Goal: Feedback & Contribution: Submit feedback/report problem

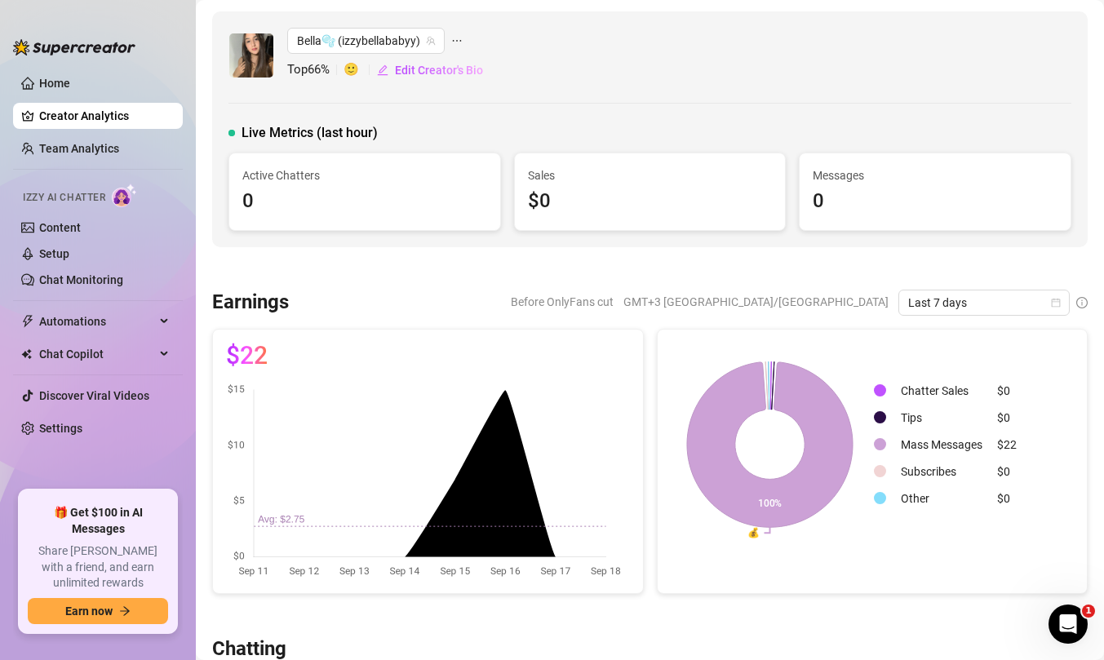
scroll to position [55, 0]
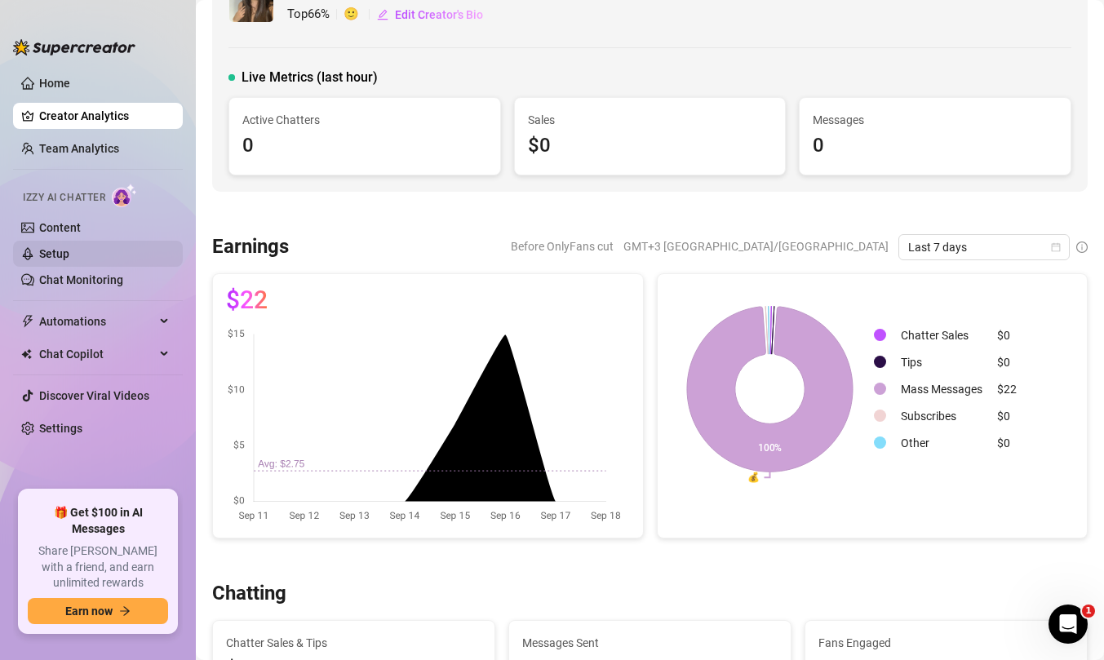
click at [69, 260] on link "Setup" at bounding box center [54, 253] width 30 height 13
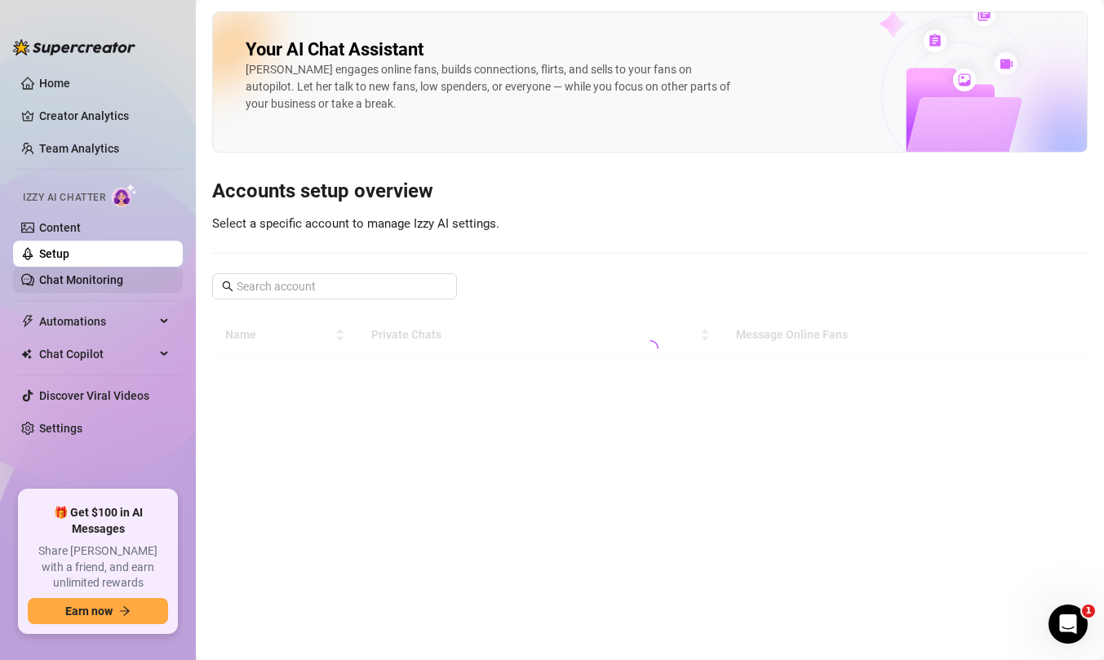
click at [87, 273] on link "Chat Monitoring" at bounding box center [81, 279] width 84 height 13
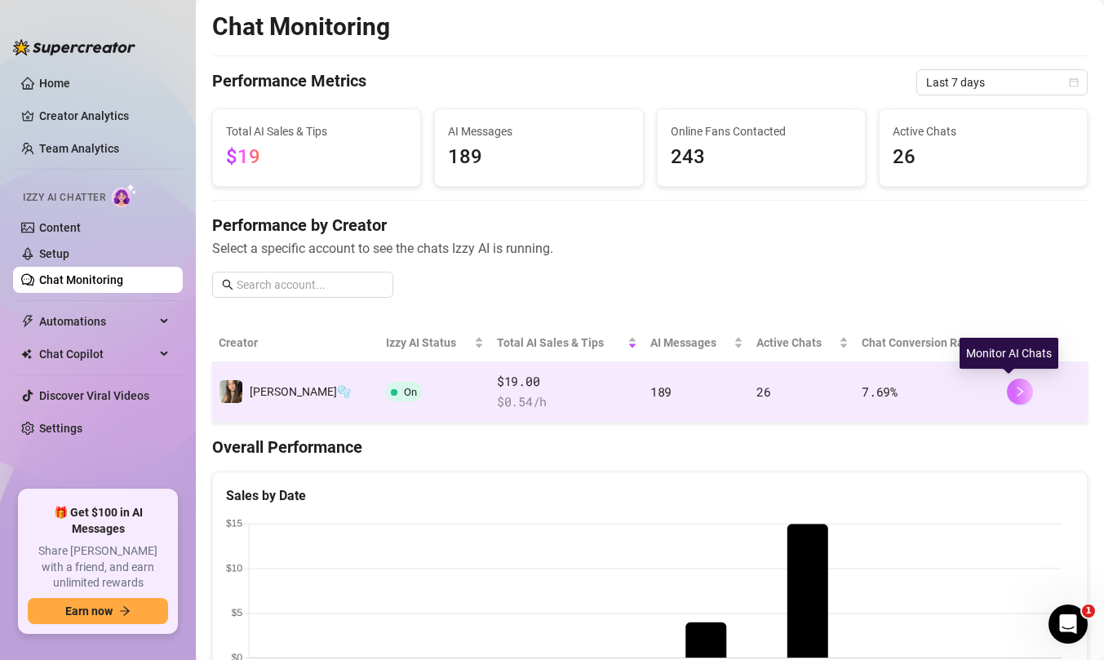
click at [1017, 392] on icon "right" at bounding box center [1020, 392] width 6 height 10
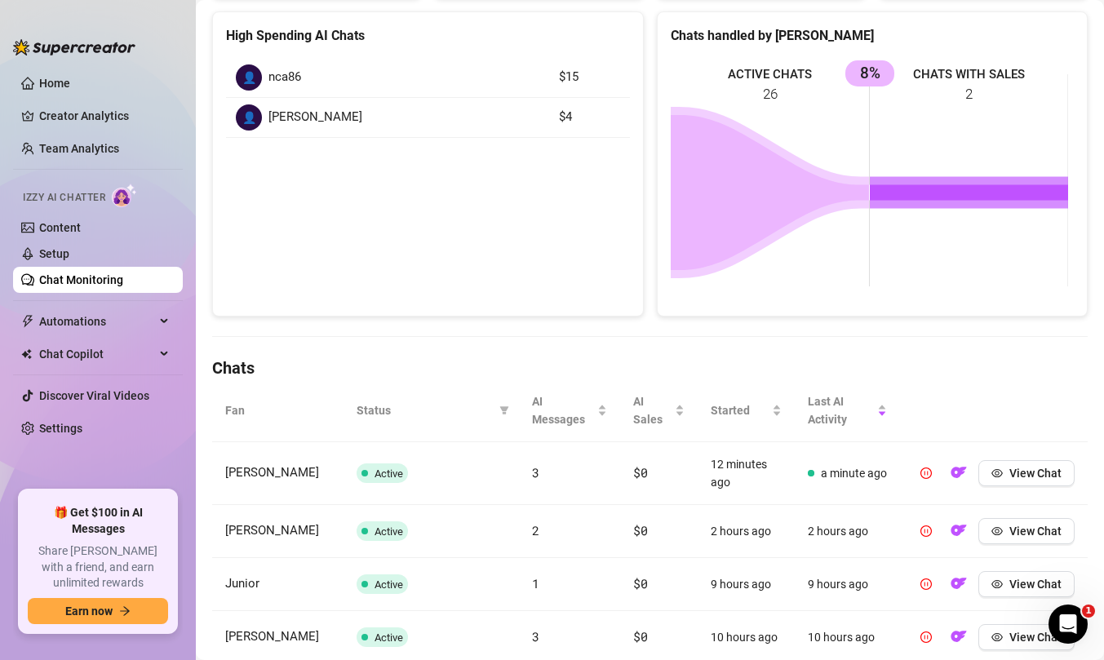
scroll to position [241, 0]
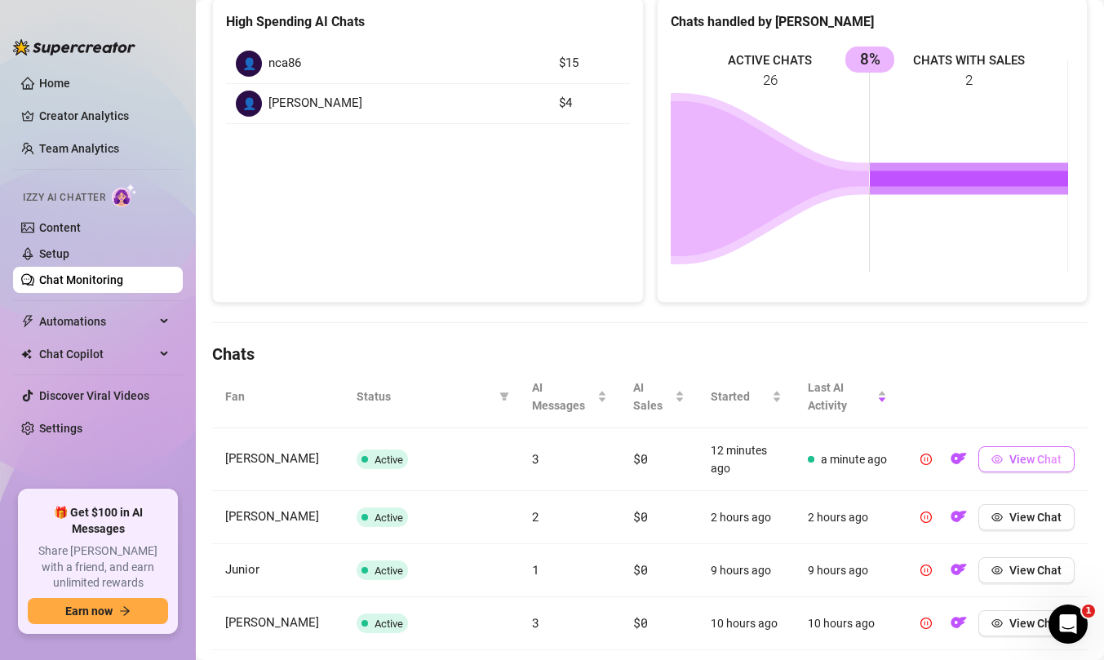
click at [991, 465] on span "button" at bounding box center [996, 459] width 11 height 13
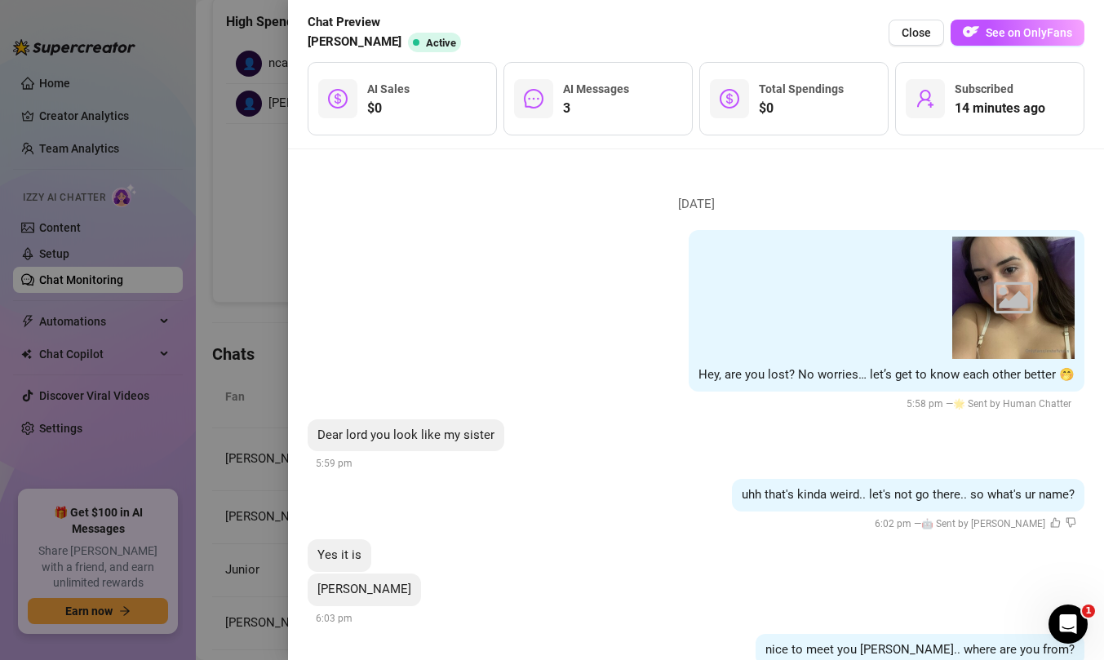
scroll to position [2, 0]
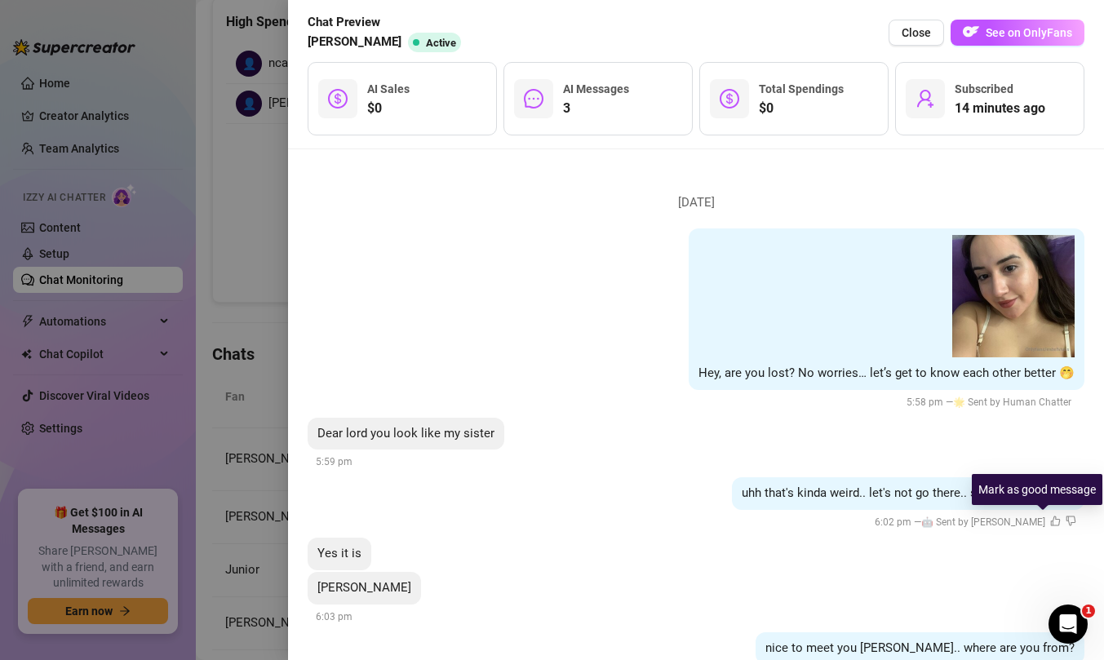
click at [1050, 519] on icon "like" at bounding box center [1055, 521] width 11 height 11
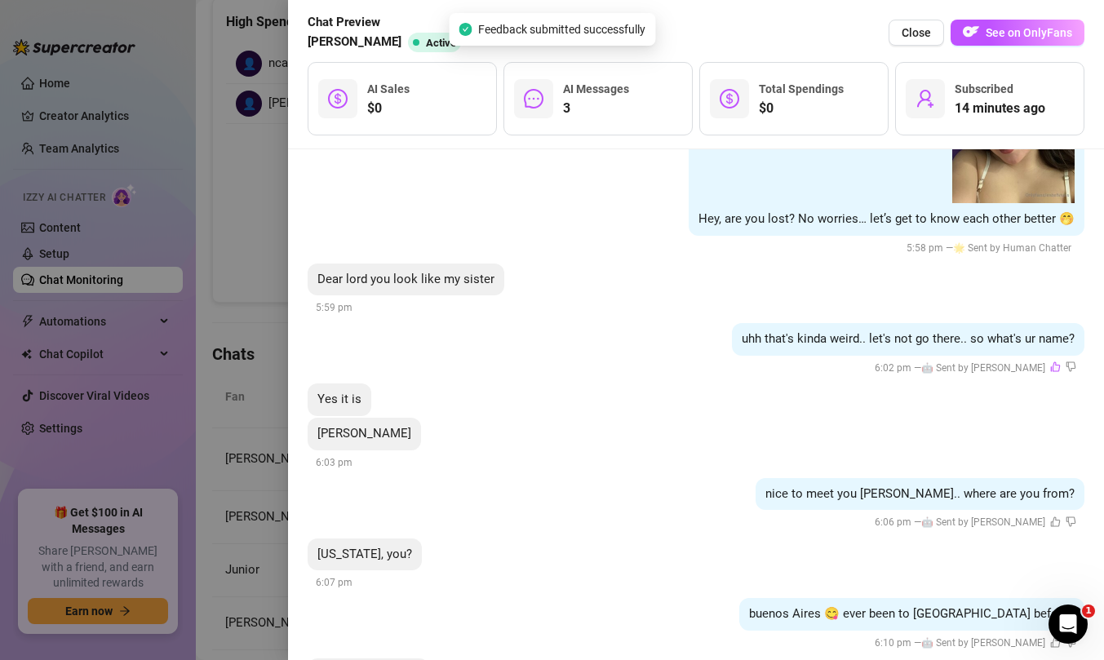
scroll to position [163, 0]
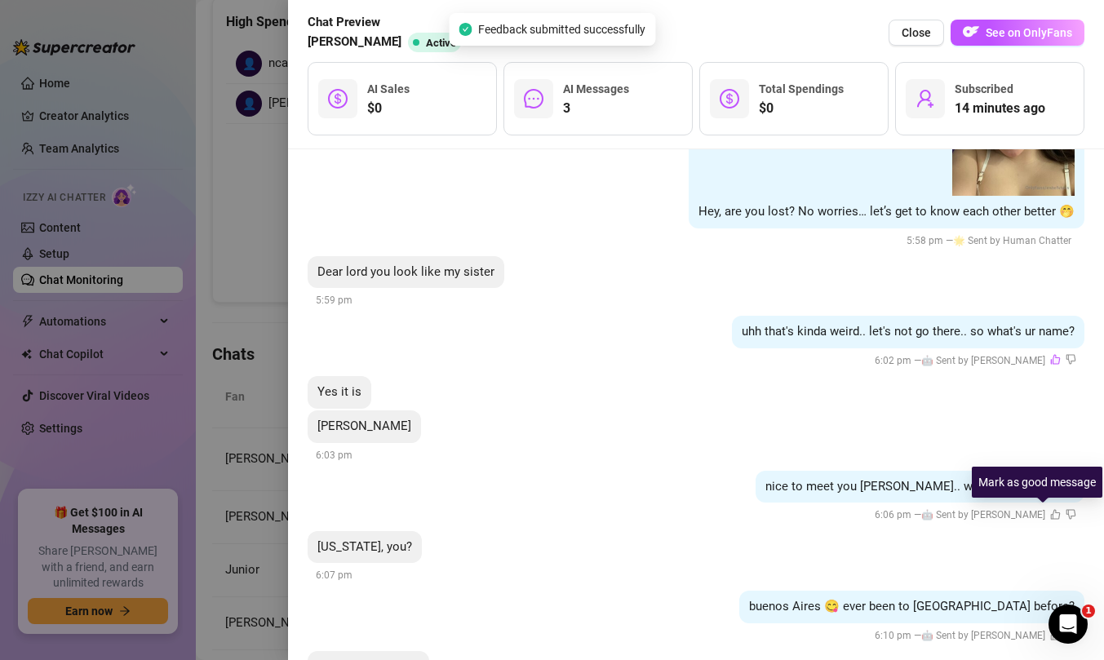
click at [1050, 509] on icon "like" at bounding box center [1055, 514] width 11 height 11
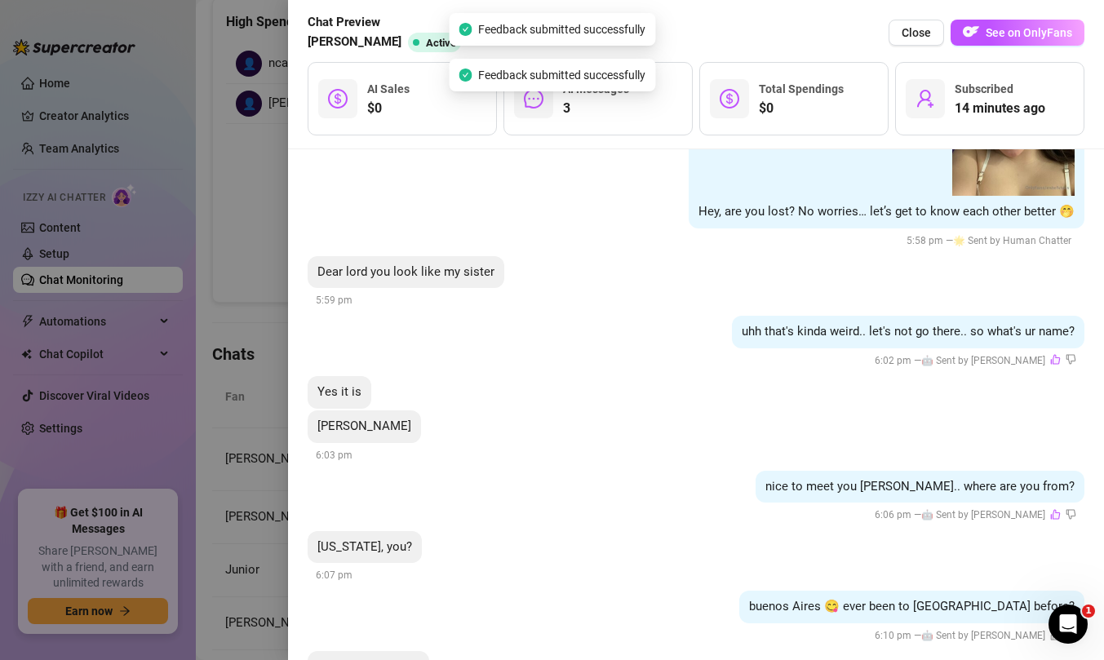
scroll to position [242, 0]
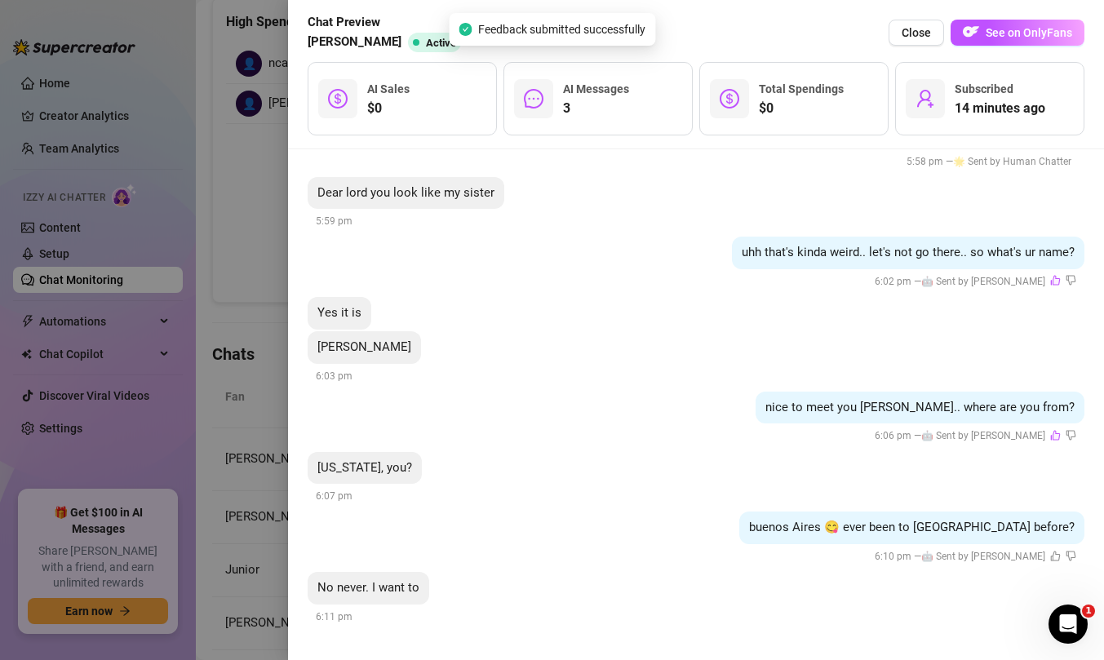
click at [1050, 553] on icon "like" at bounding box center [1055, 556] width 11 height 11
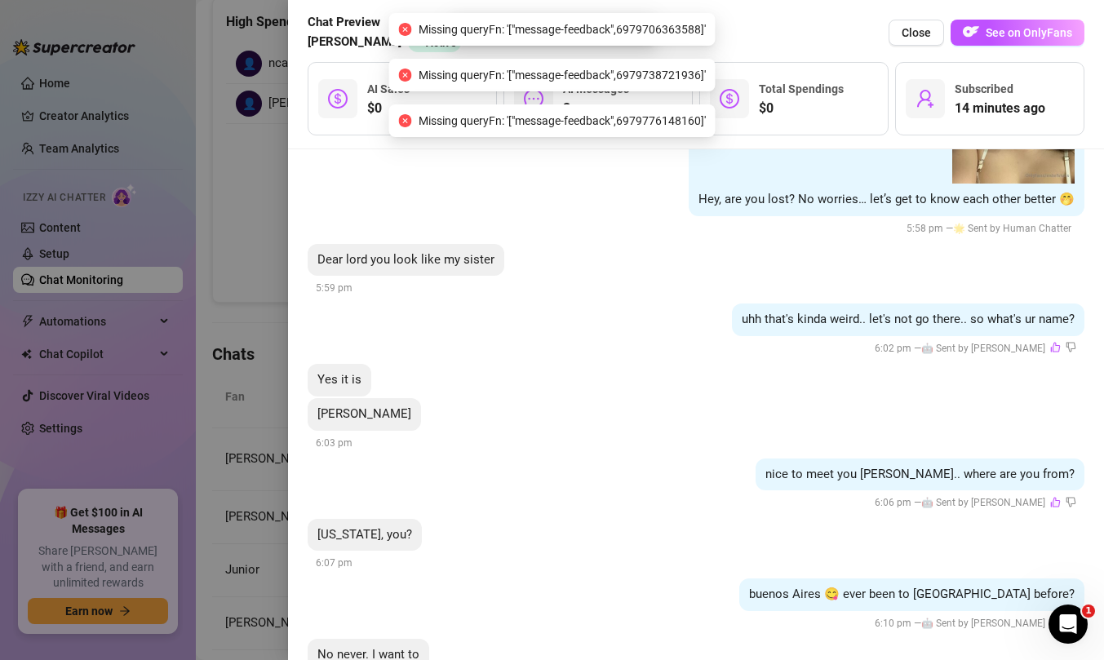
scroll to position [173, 0]
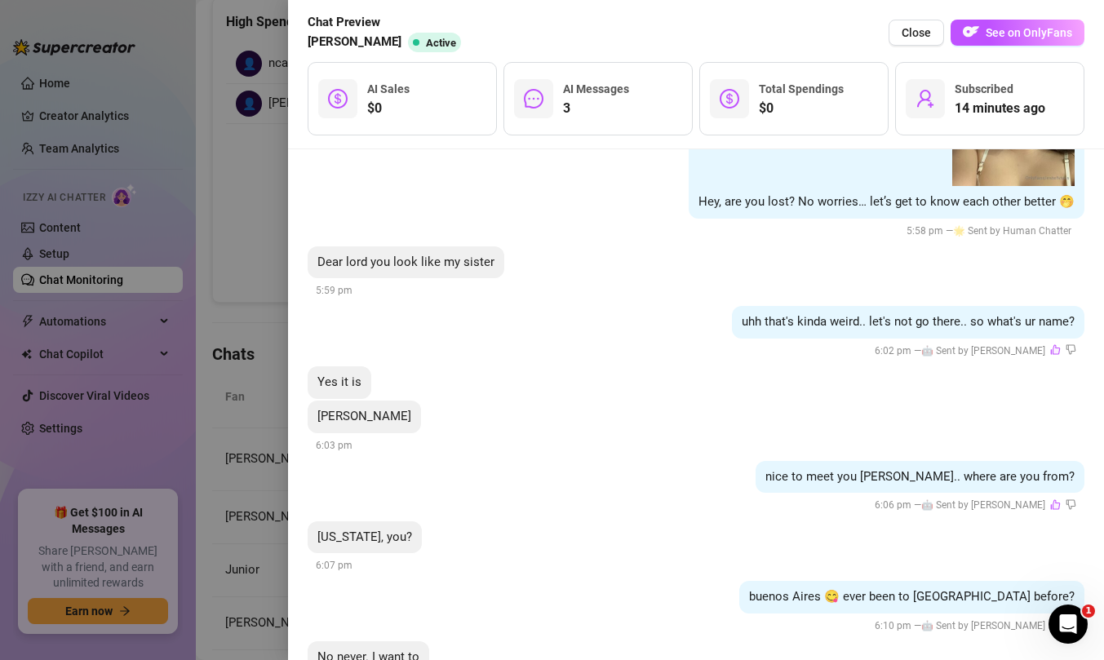
click at [215, 228] on div at bounding box center [552, 330] width 1104 height 660
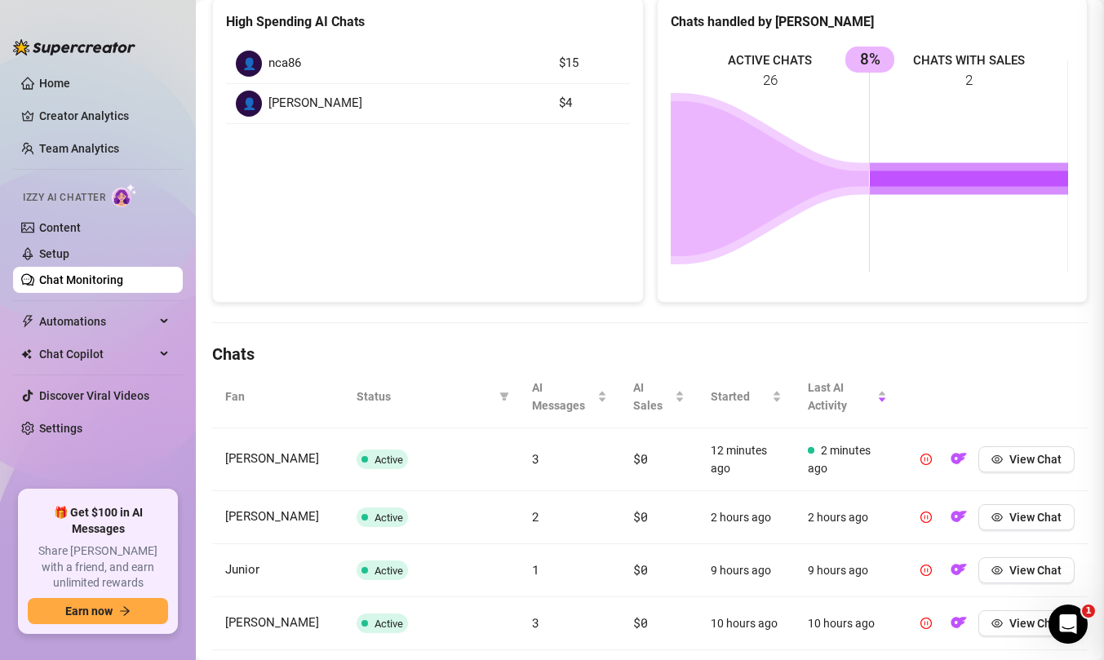
scroll to position [0, 0]
click at [1052, 619] on div "Open Intercom Messenger" at bounding box center [1066, 622] width 54 height 54
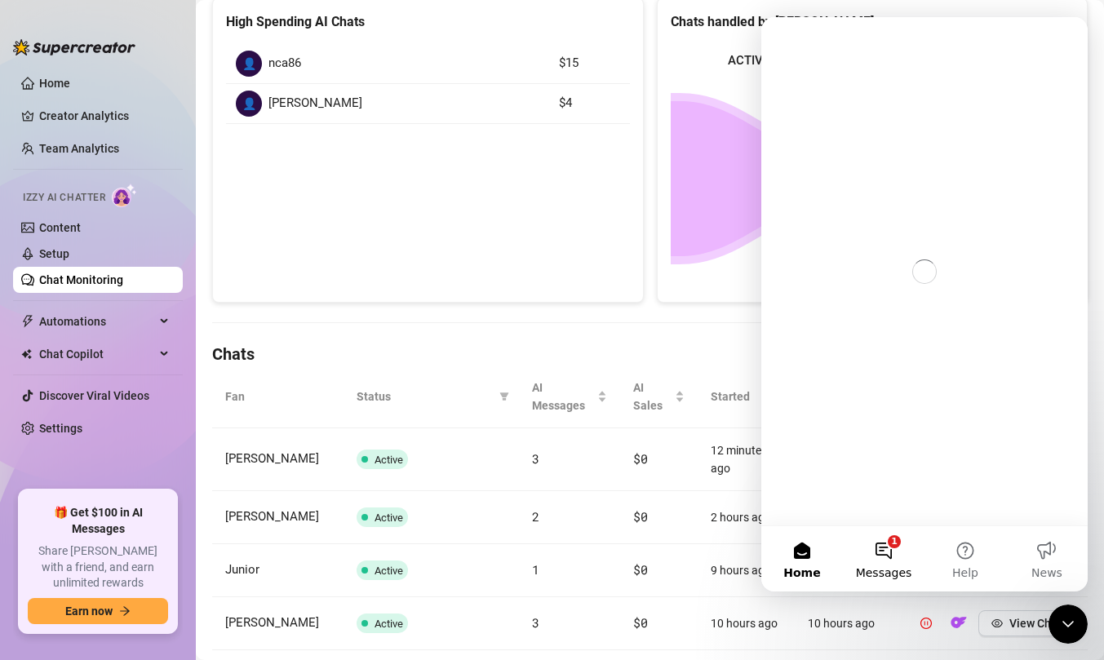
click at [884, 562] on button "1 Messages" at bounding box center [884, 558] width 82 height 65
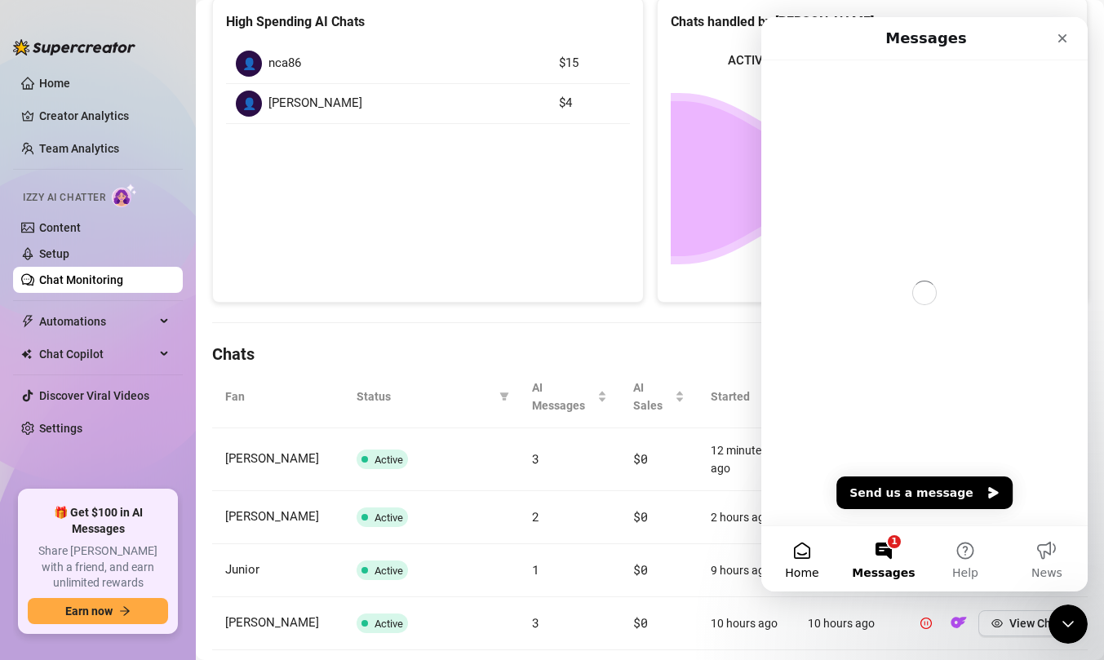
click at [810, 541] on button "Home" at bounding box center [802, 558] width 82 height 65
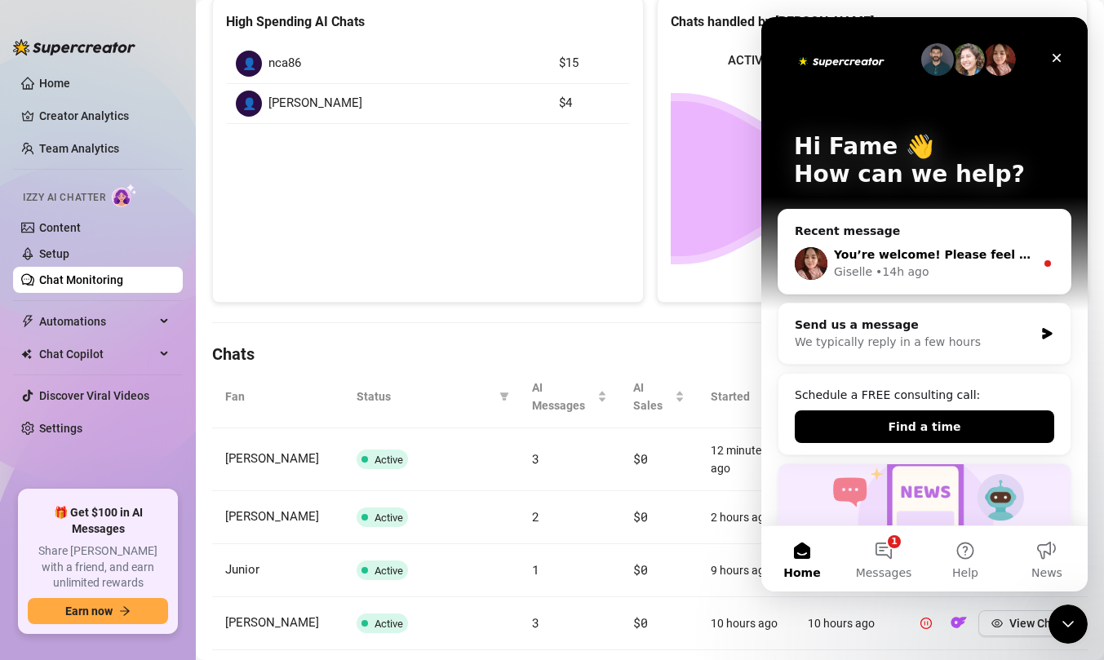
click at [939, 268] on div "Giselle • 14h ago" at bounding box center [934, 272] width 201 height 17
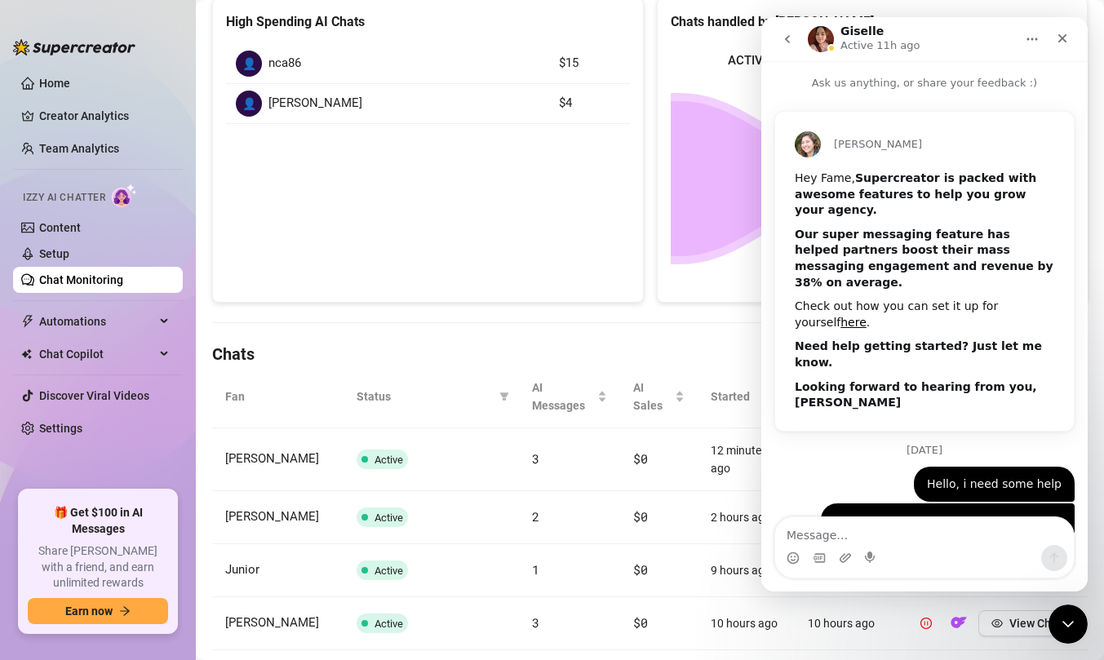
click at [702, 343] on h4 "Chats" at bounding box center [649, 354] width 875 height 23
click at [1074, 631] on icon "Close Intercom Messenger" at bounding box center [1066, 622] width 20 height 20
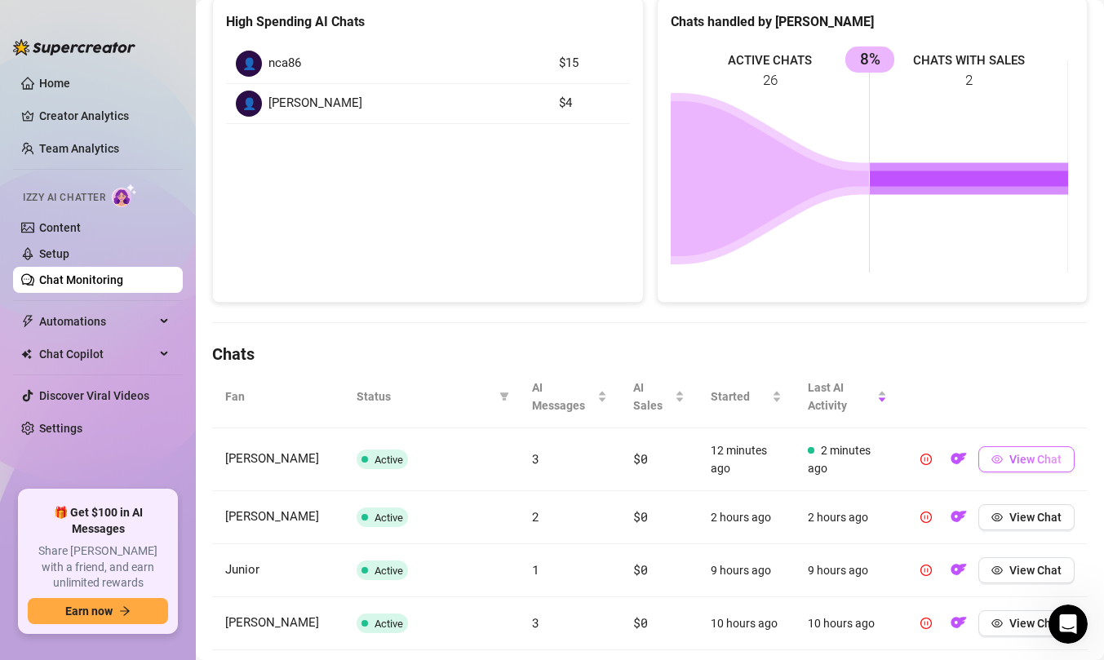
click at [995, 459] on button "View Chat" at bounding box center [1026, 459] width 96 height 26
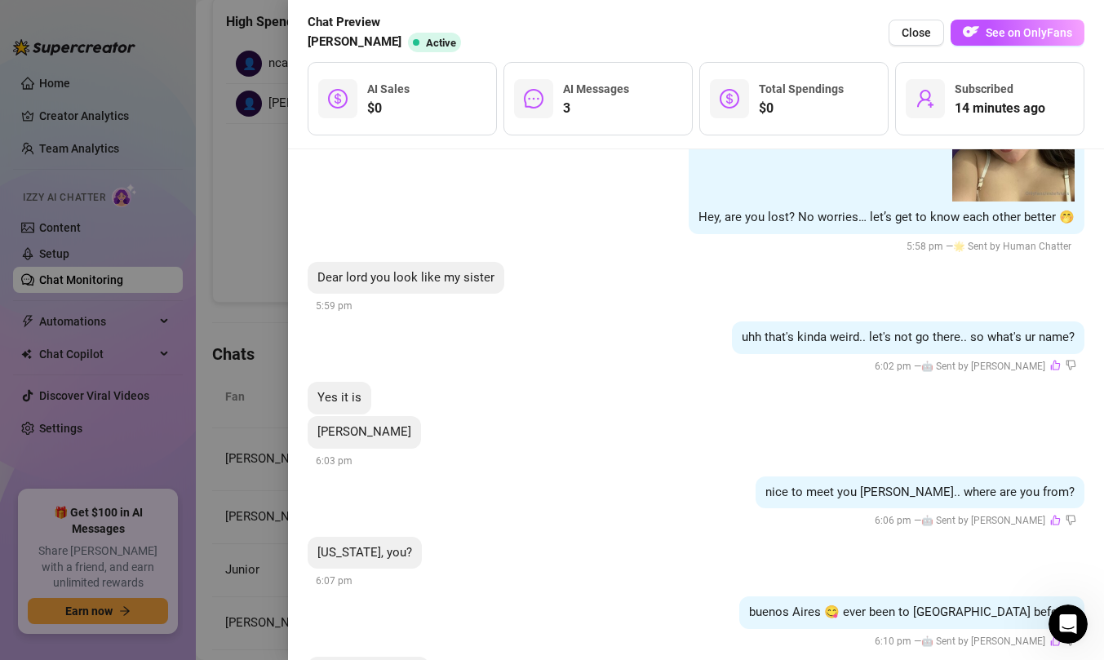
scroll to position [1737, 0]
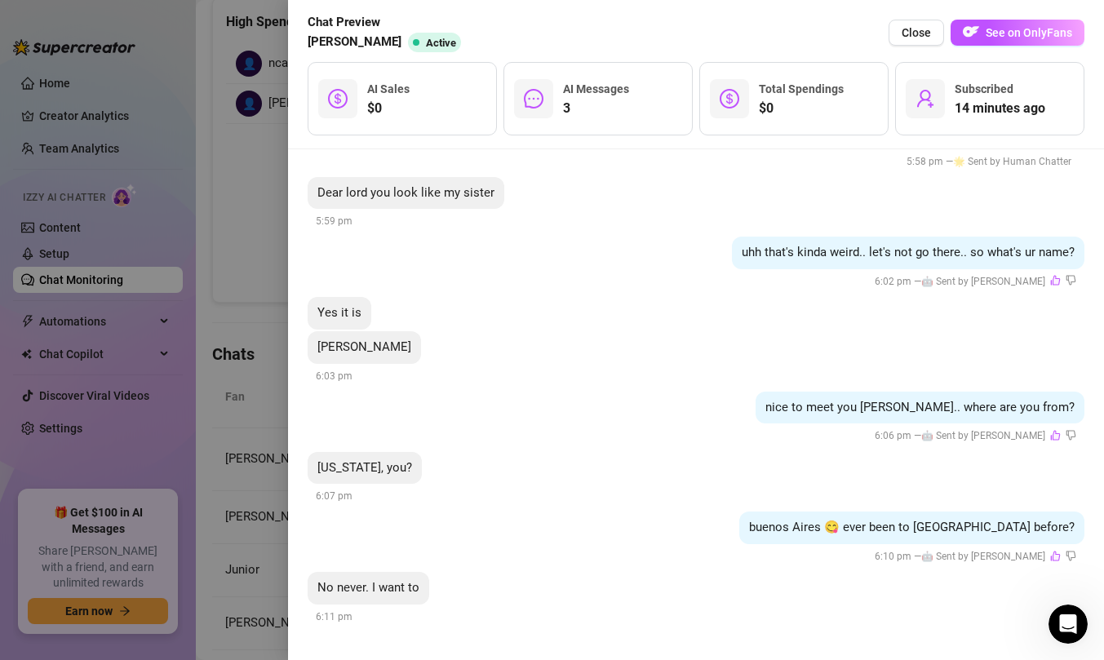
click at [242, 120] on div at bounding box center [552, 330] width 1104 height 660
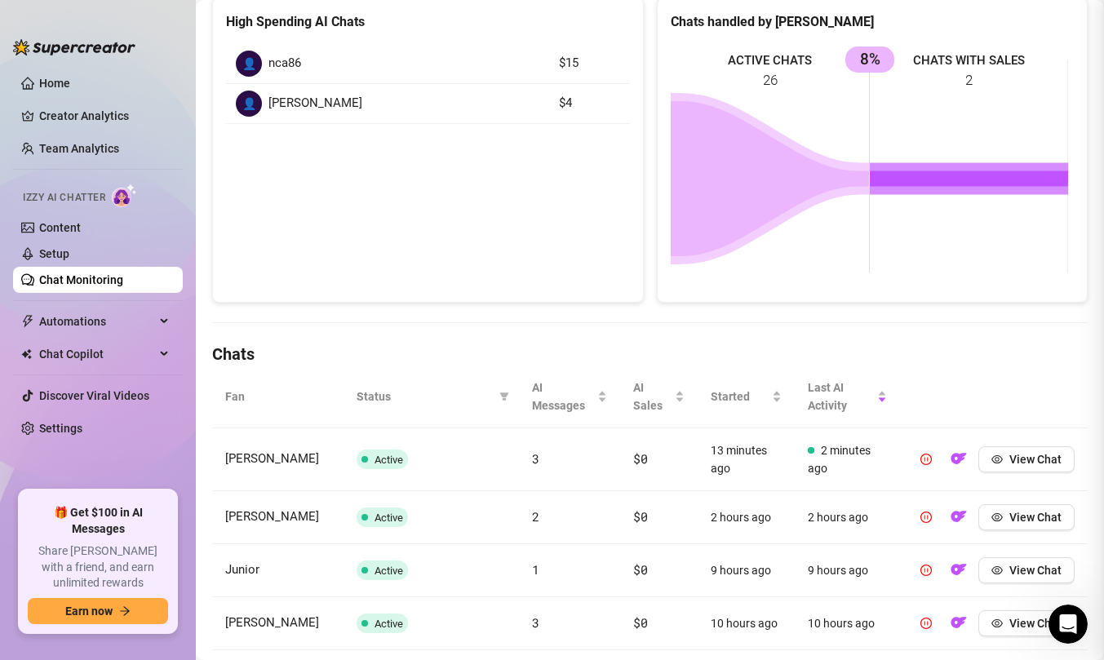
scroll to position [0, 0]
click at [1057, 609] on div "Open Intercom Messenger" at bounding box center [1066, 622] width 54 height 54
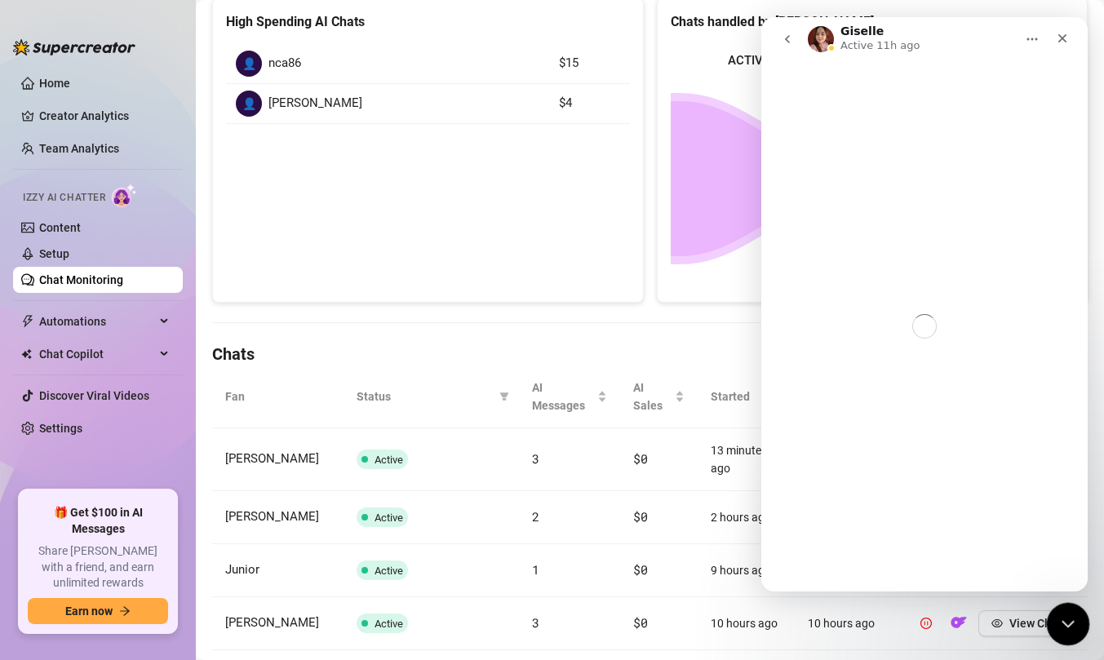
click at [1057, 609] on div "Close Intercom Messenger" at bounding box center [1065, 621] width 39 height 39
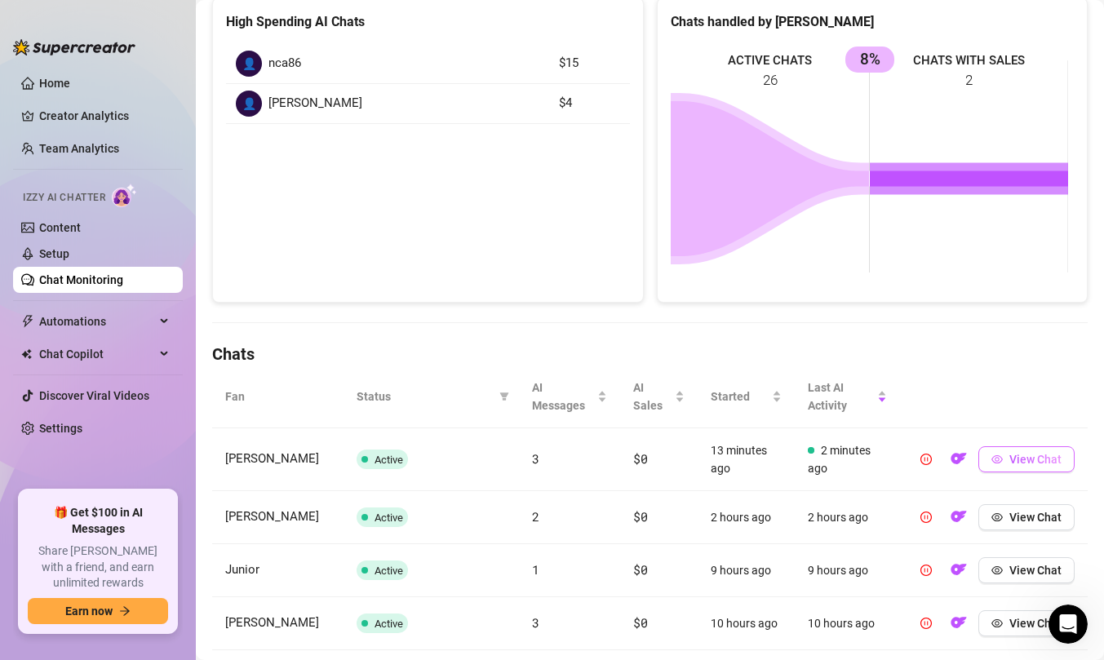
click at [1009, 462] on span "View Chat" at bounding box center [1035, 459] width 52 height 13
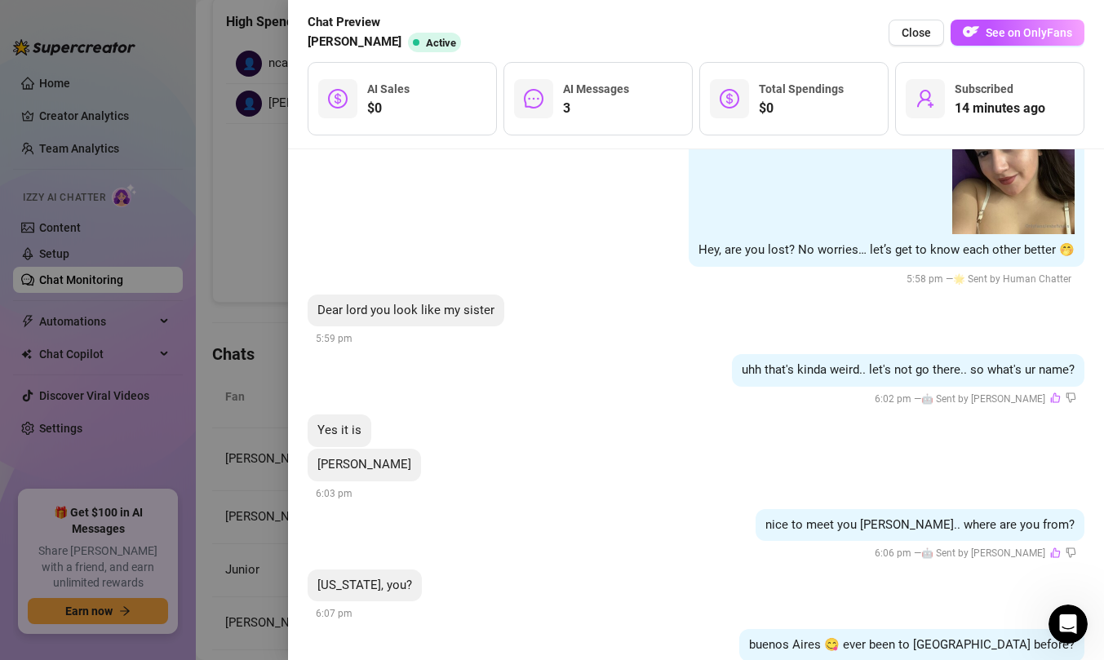
scroll to position [242, 0]
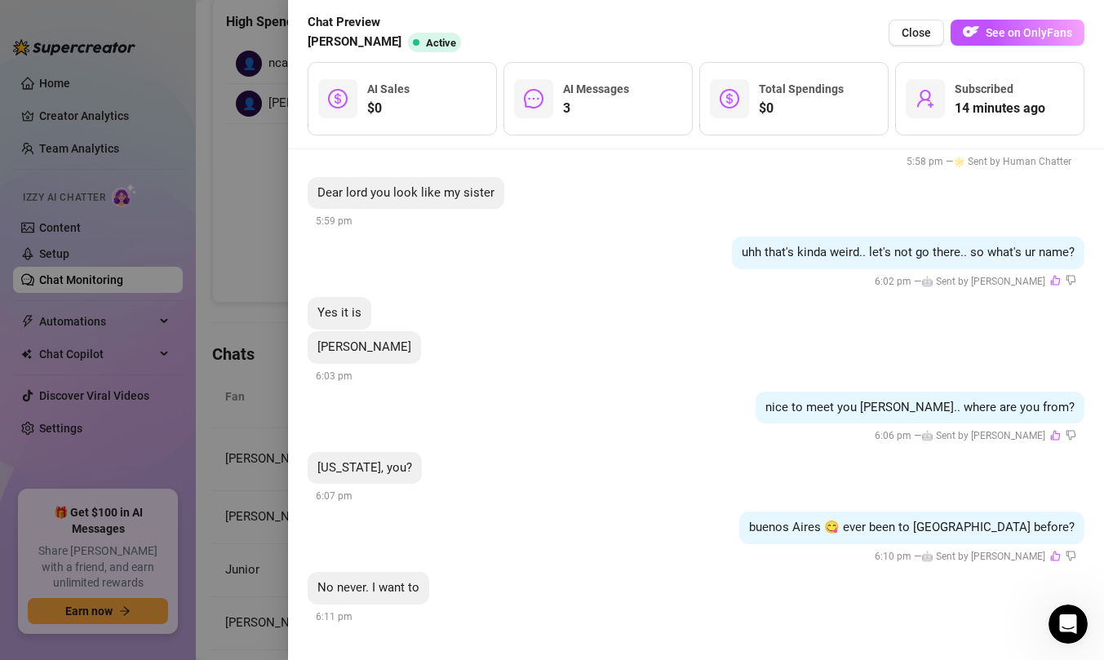
click at [271, 153] on div at bounding box center [552, 330] width 1104 height 660
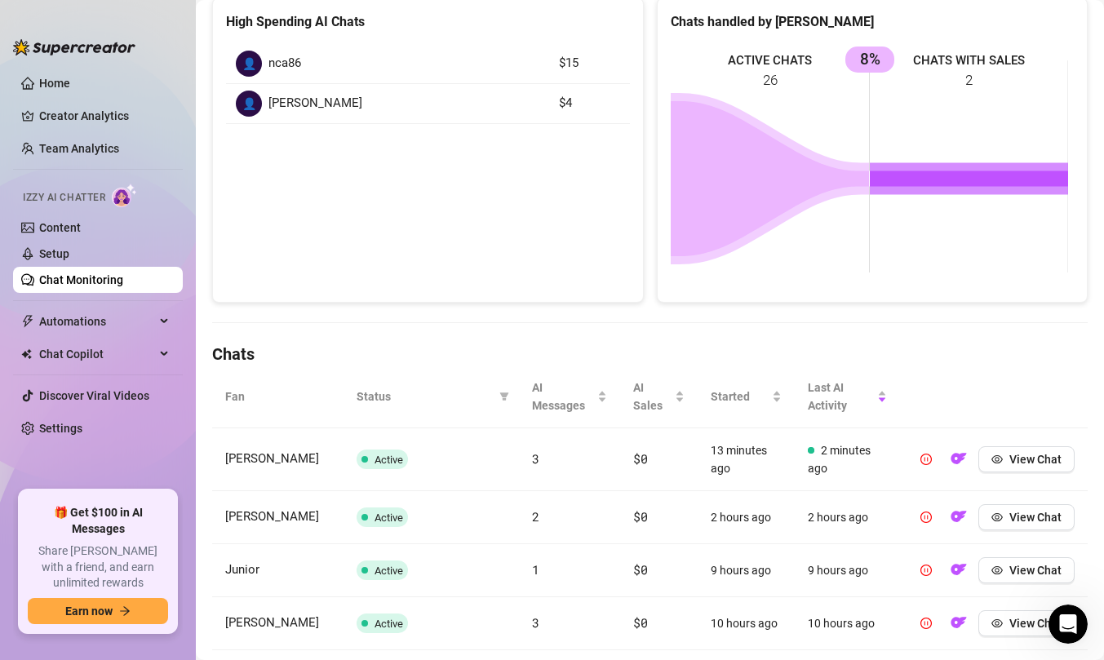
scroll to position [1710, 0]
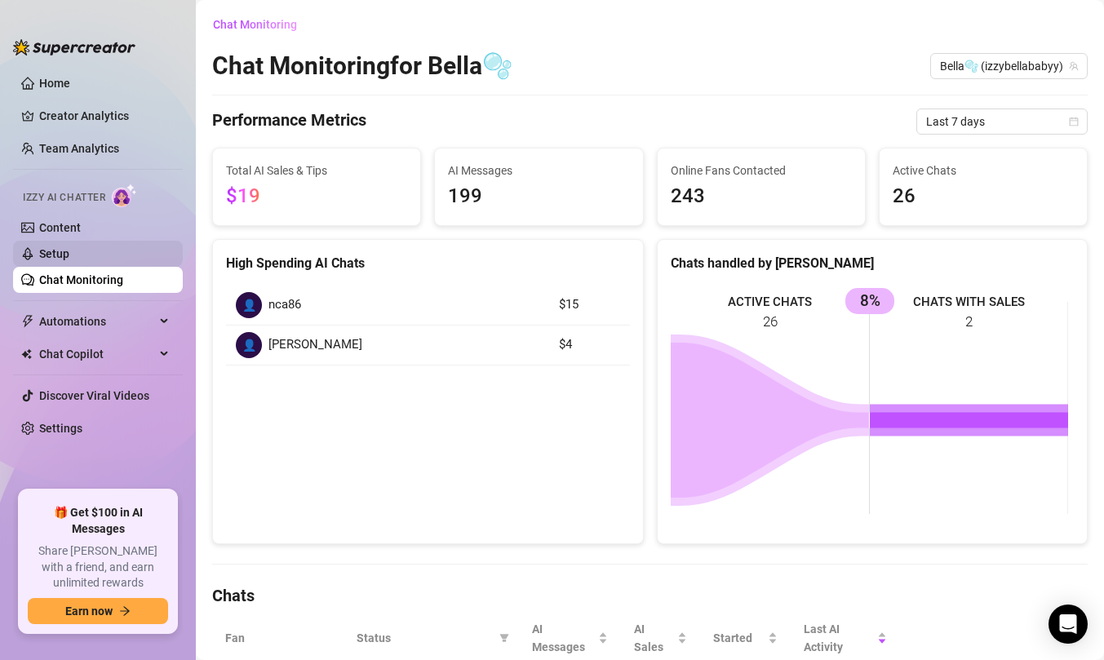
click at [69, 252] on link "Setup" at bounding box center [54, 253] width 30 height 13
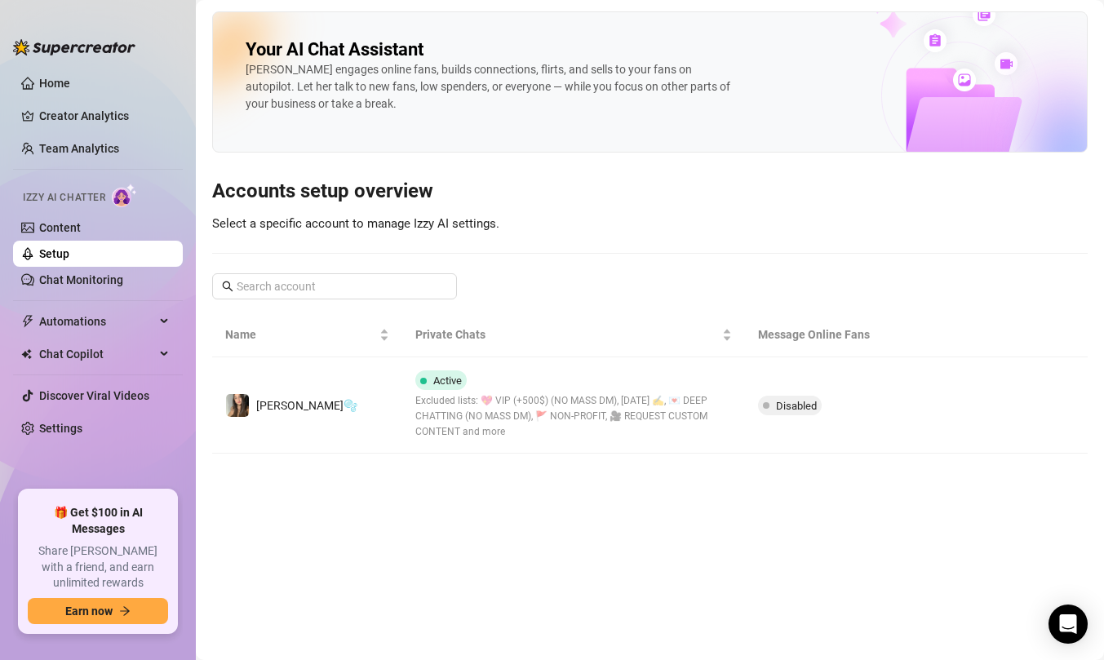
click at [33, 67] on ul "Home Creator Analytics Team Analytics Izzy AI Chatter Content Setup Chat Monito…" at bounding box center [98, 274] width 170 height 420
click at [39, 90] on link "Home" at bounding box center [54, 83] width 31 height 13
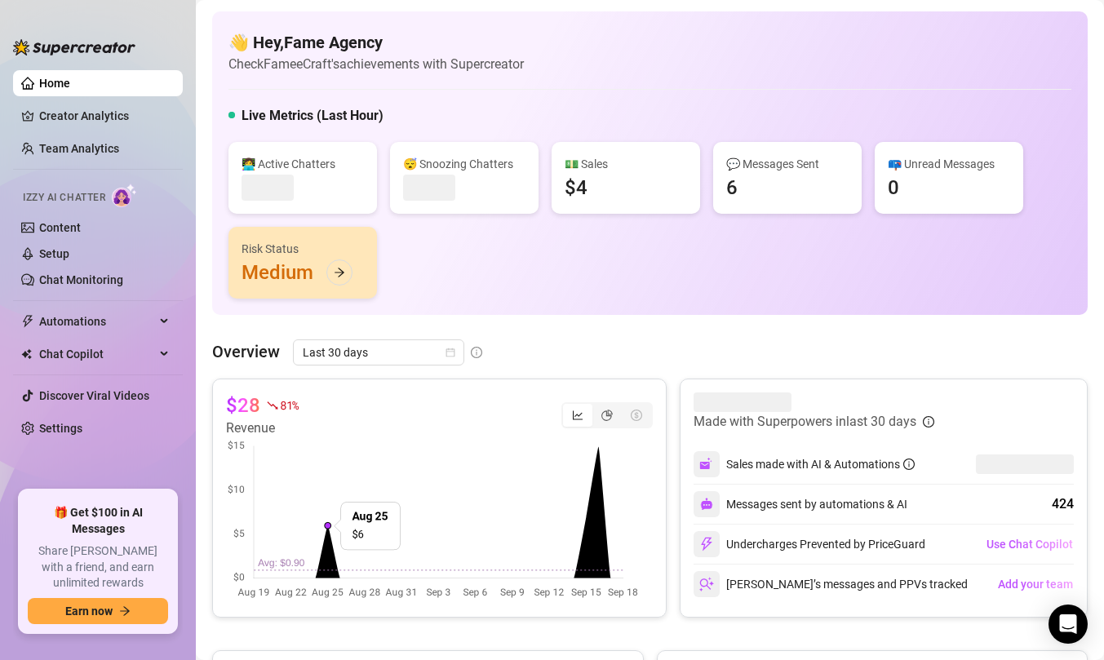
click at [78, 293] on ul "Home Creator Analytics Team Analytics Izzy AI Chatter Content Setup Chat Monito…" at bounding box center [98, 274] width 170 height 420
click at [78, 286] on link "Chat Monitoring" at bounding box center [81, 279] width 84 height 13
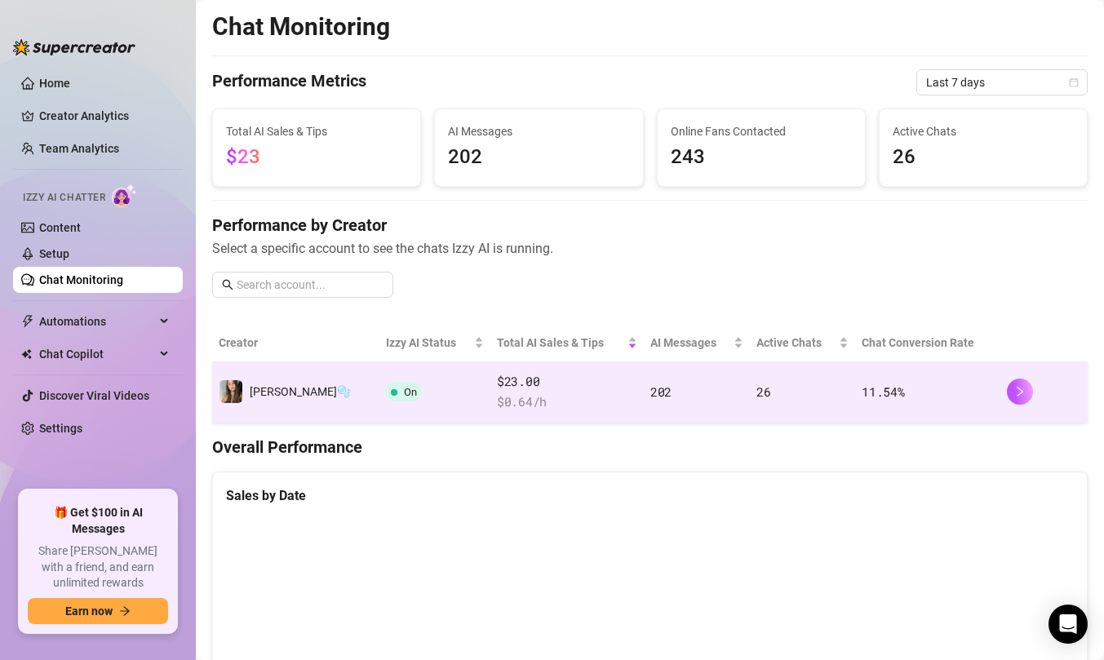
scroll to position [56, 0]
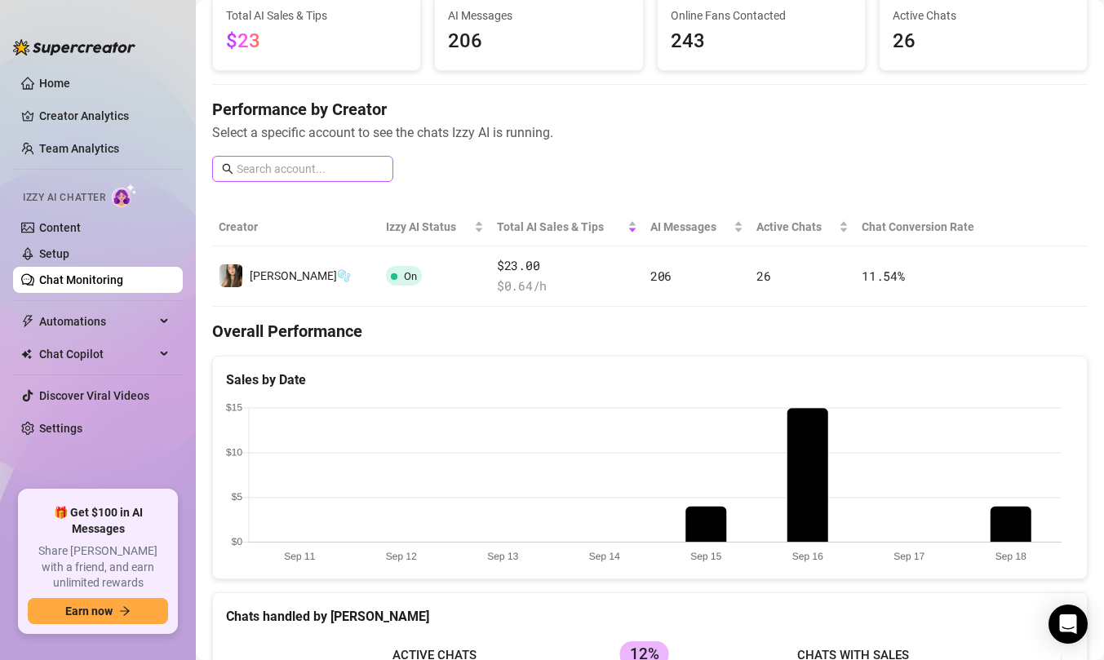
scroll to position [126, 0]
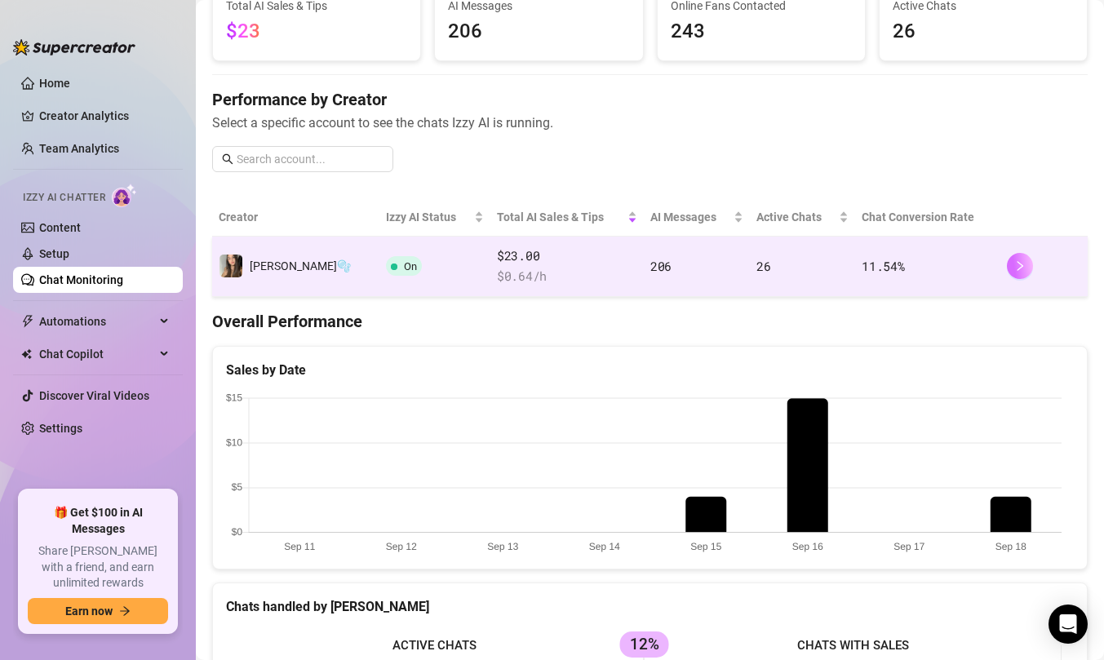
click at [1014, 262] on icon "right" at bounding box center [1019, 265] width 11 height 11
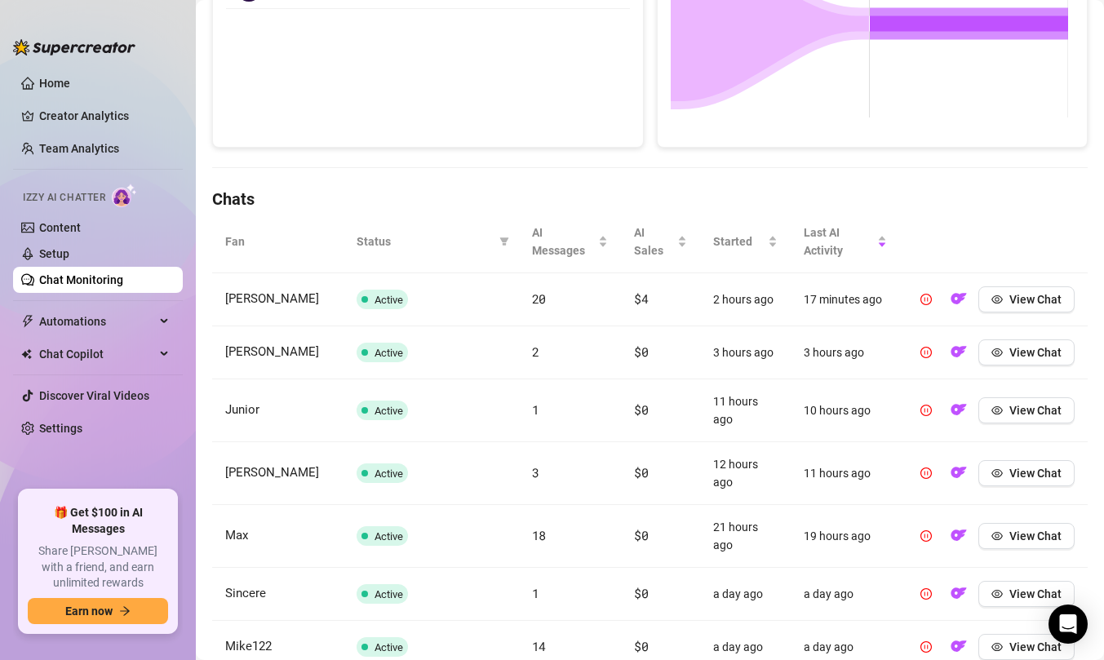
scroll to position [369, 0]
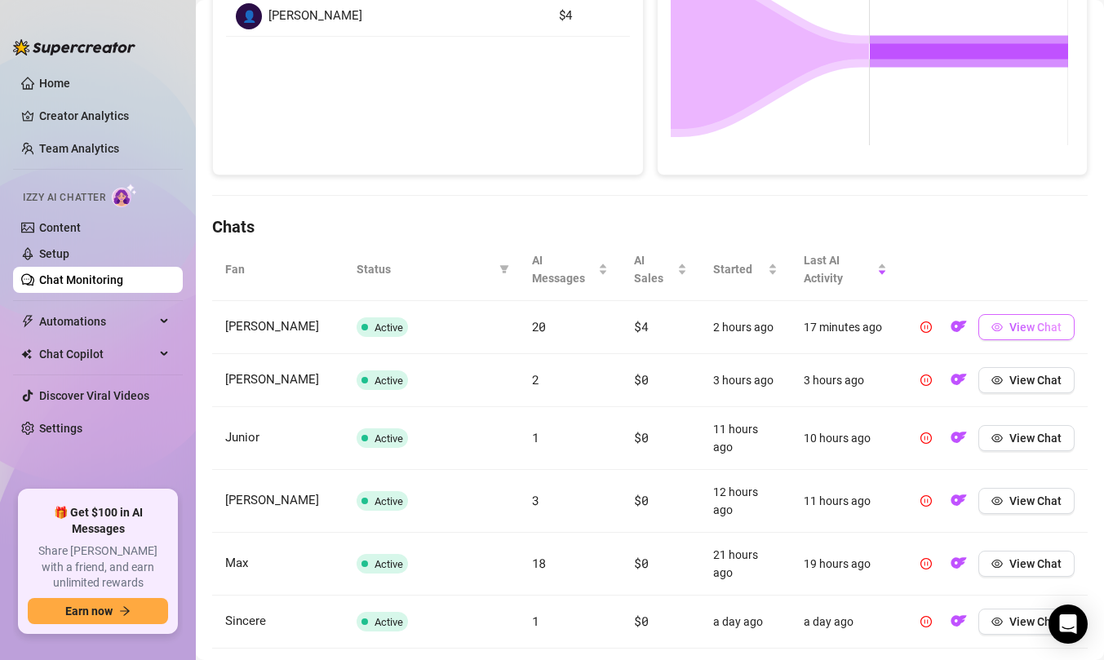
click at [1013, 326] on span "View Chat" at bounding box center [1035, 327] width 52 height 13
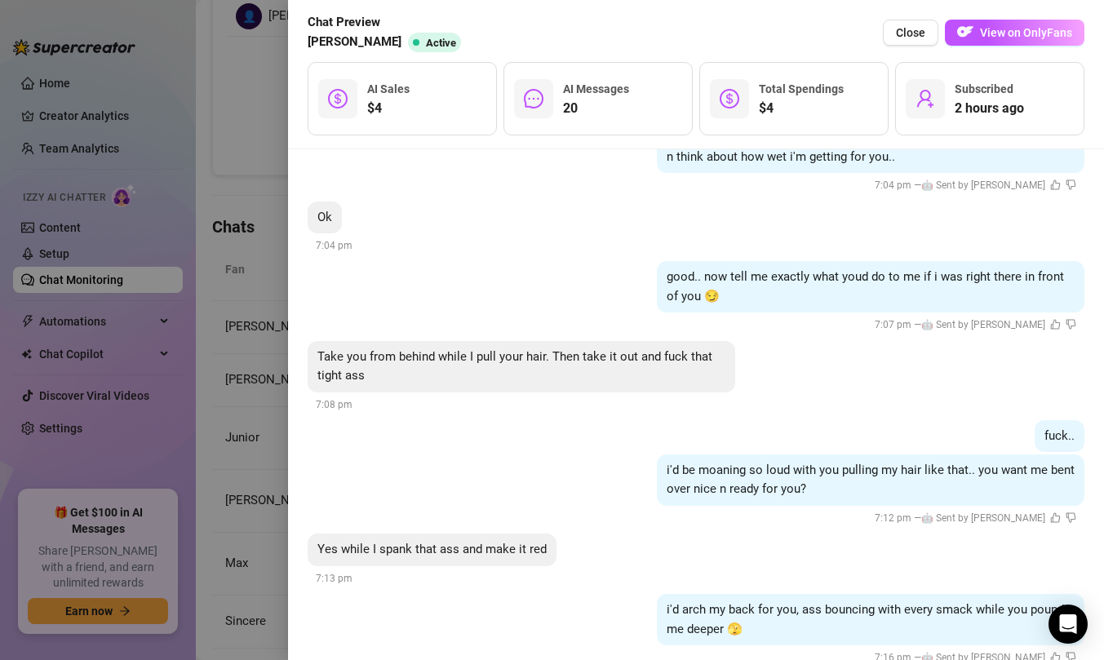
scroll to position [2619, 0]
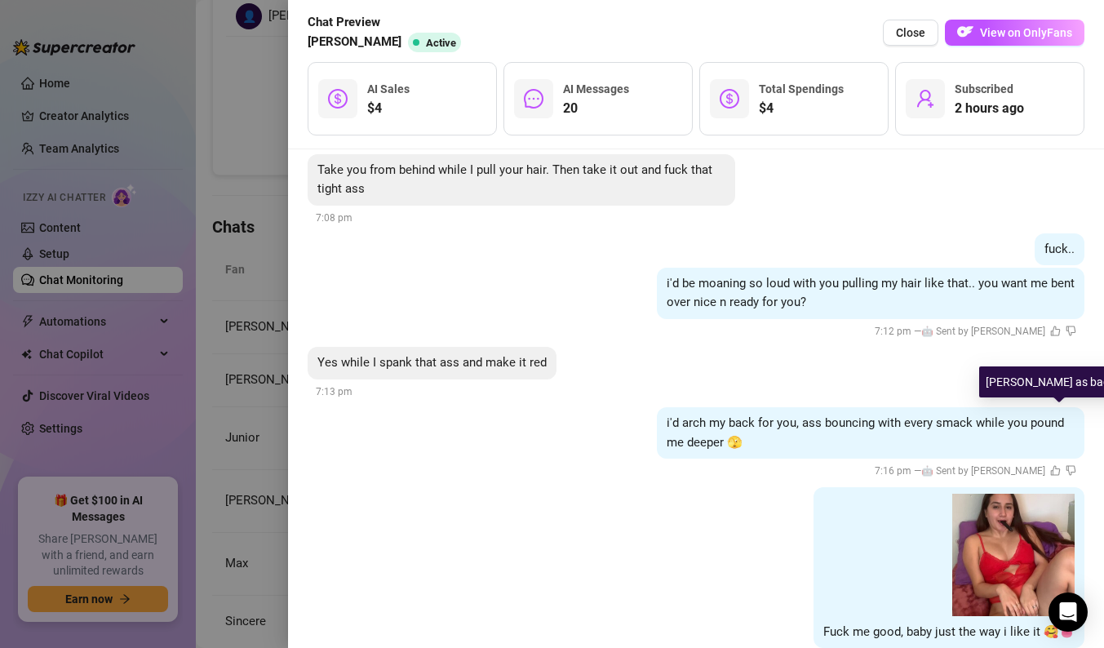
click at [1066, 465] on icon "dislike" at bounding box center [1071, 470] width 10 height 10
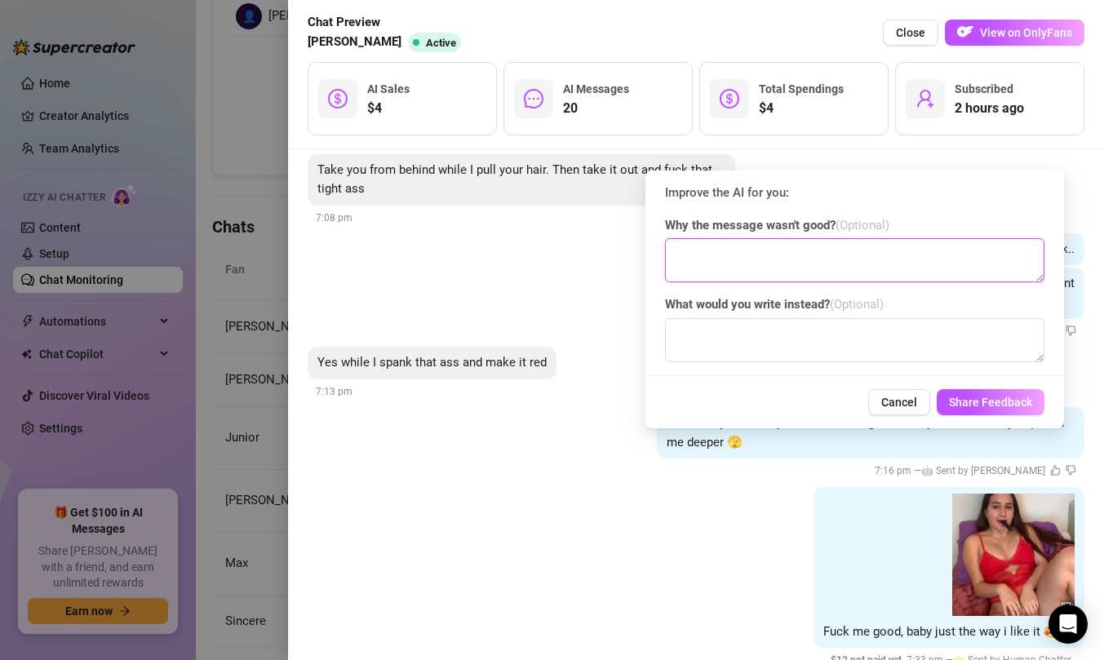
click at [845, 278] on textarea at bounding box center [854, 260] width 379 height 44
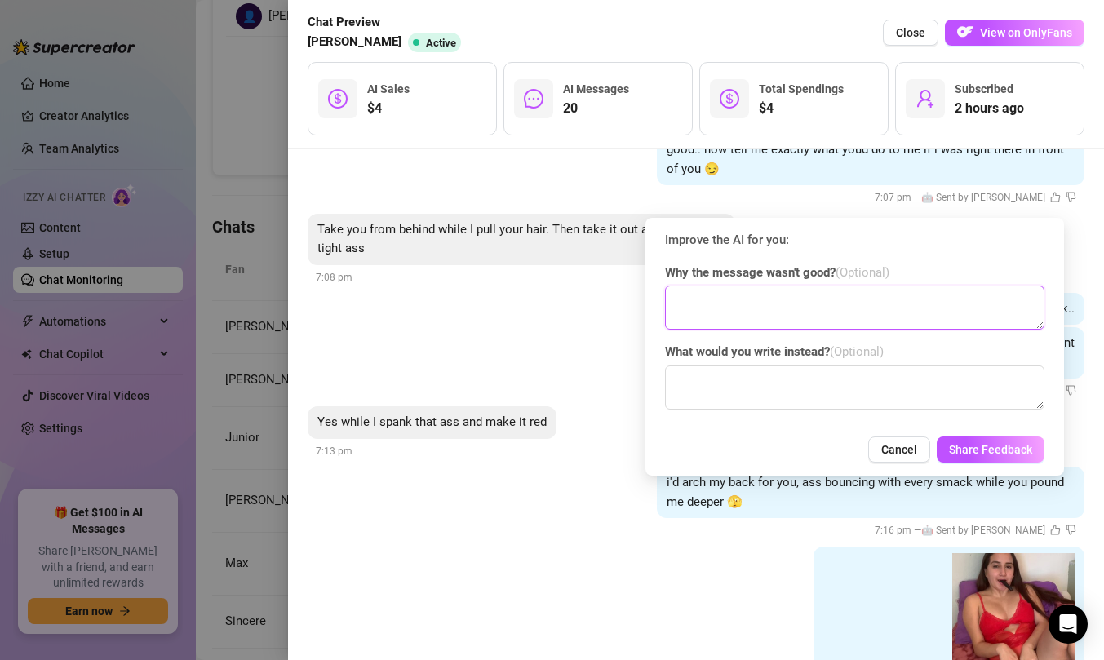
scroll to position [2537, 0]
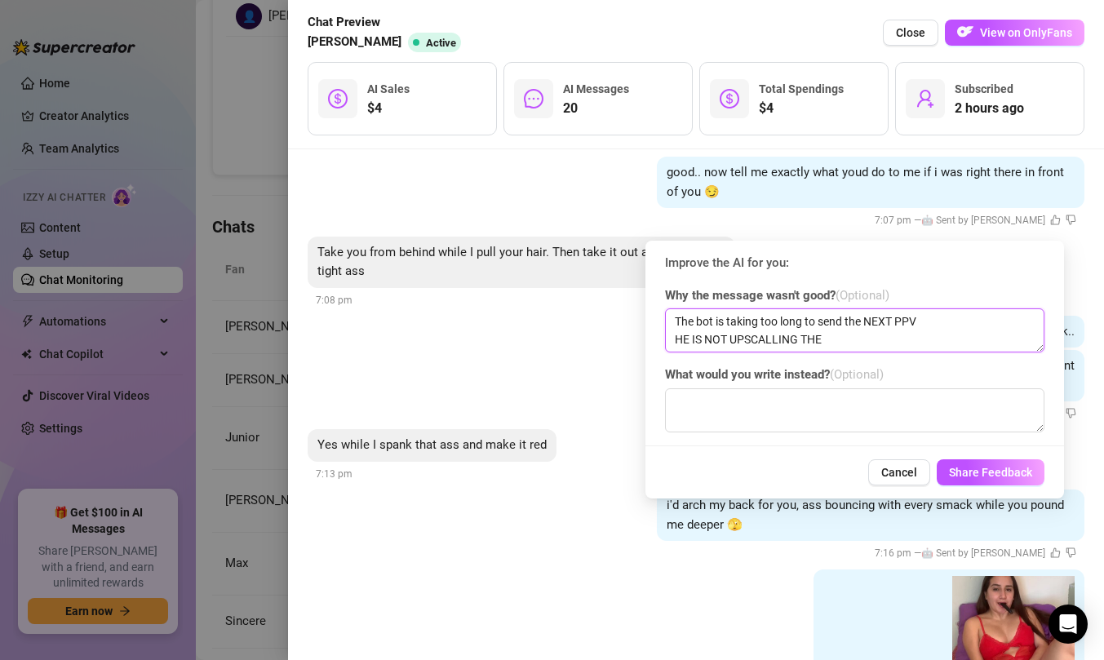
drag, startPoint x: 831, startPoint y: 336, endPoint x: 729, endPoint y: 340, distance: 102.9
click at [729, 339] on textarea "The bot is taking too long to send the NEXT PPV HE IS NOT UPSCALLING THE" at bounding box center [854, 330] width 379 height 44
type textarea "The bot is taking too long to send the NEXT PPV AFTER THE FAN BOUGHT THE FIRST,…"
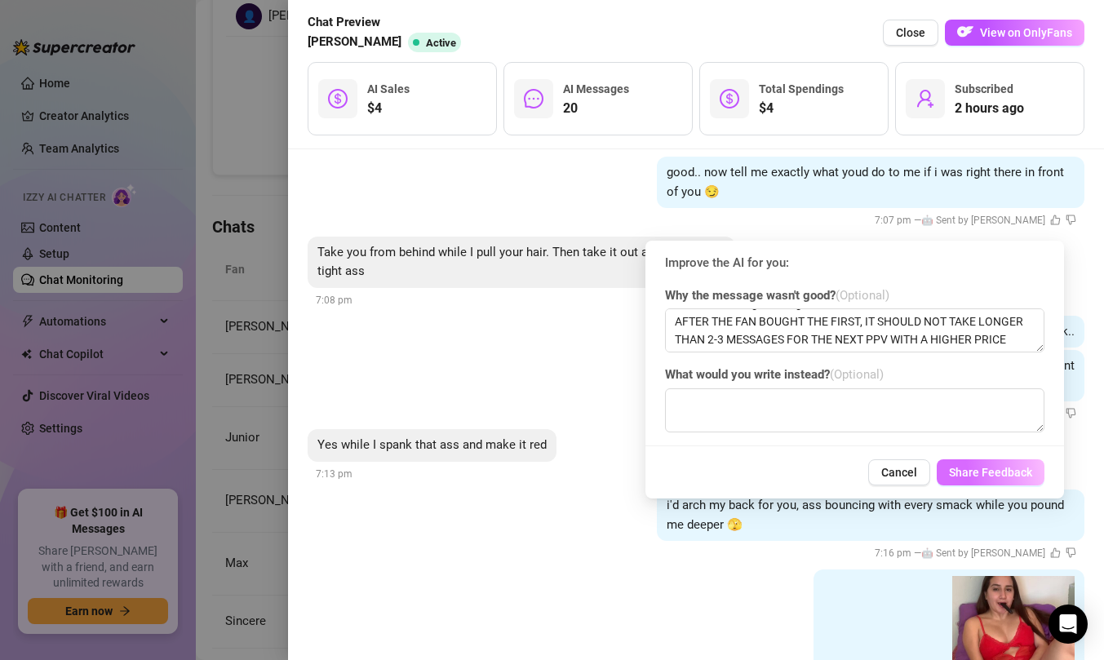
click at [959, 474] on span "Share Feedback" at bounding box center [990, 472] width 83 height 13
